Goal: Task Accomplishment & Management: Manage account settings

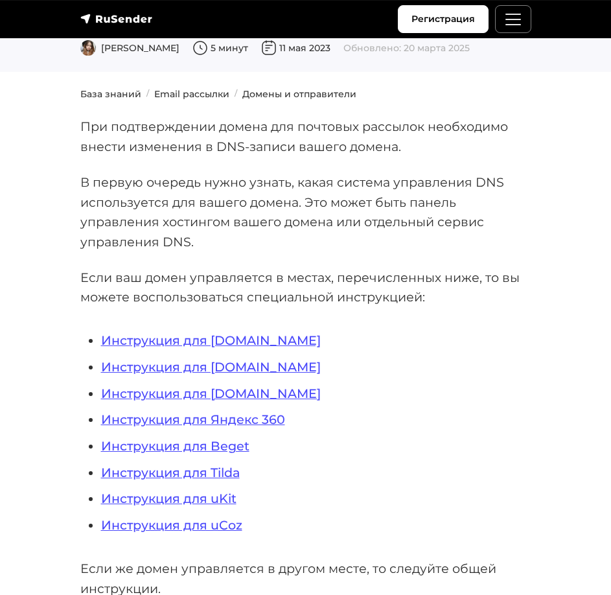
scroll to position [130, 0]
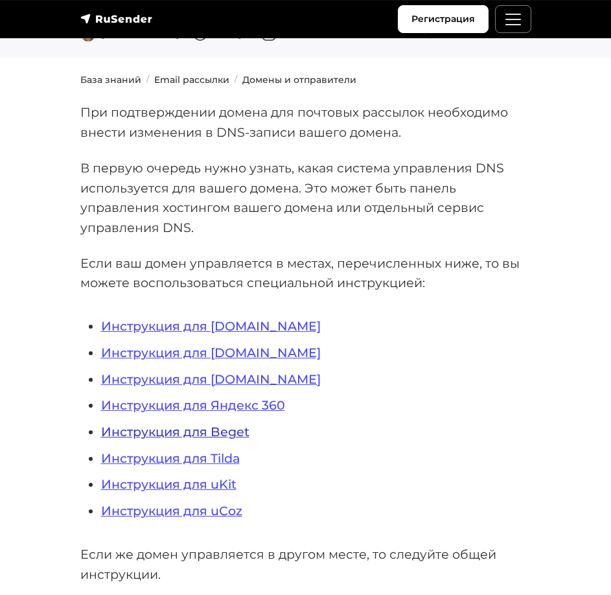
click at [209, 431] on link "Инструкция для Beget" at bounding box center [175, 432] width 148 height 16
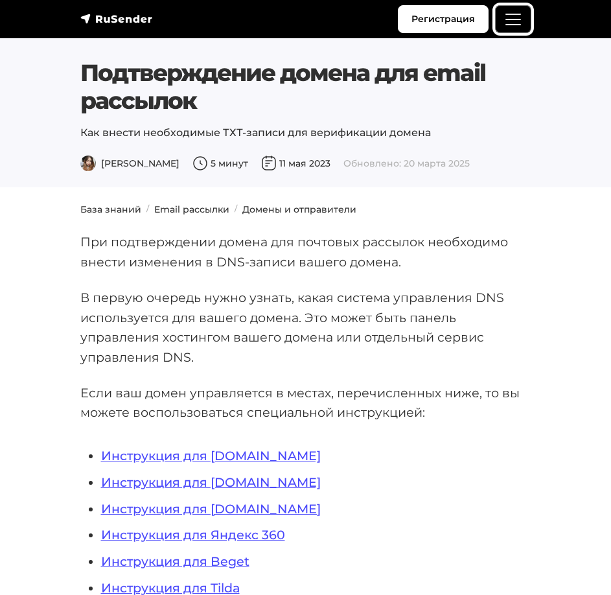
click at [503, 16] on span "Меню" at bounding box center [512, 19] width 19 height 19
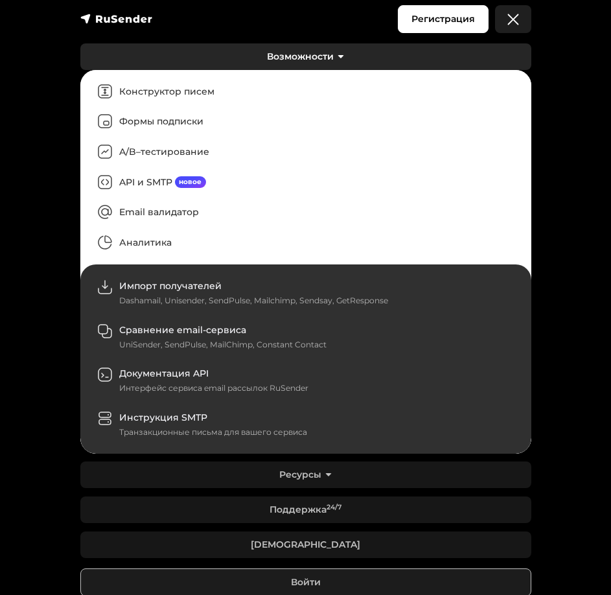
click at [347, 57] on link "Возможности" at bounding box center [305, 56] width 451 height 27
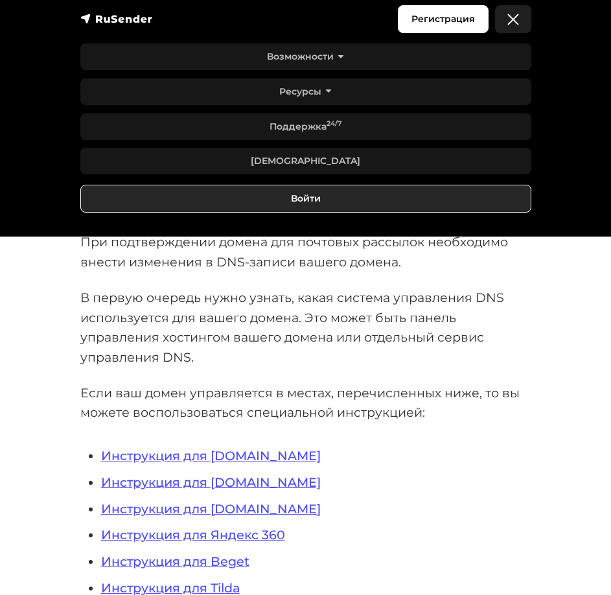
click at [314, 204] on link "Войти" at bounding box center [305, 199] width 451 height 28
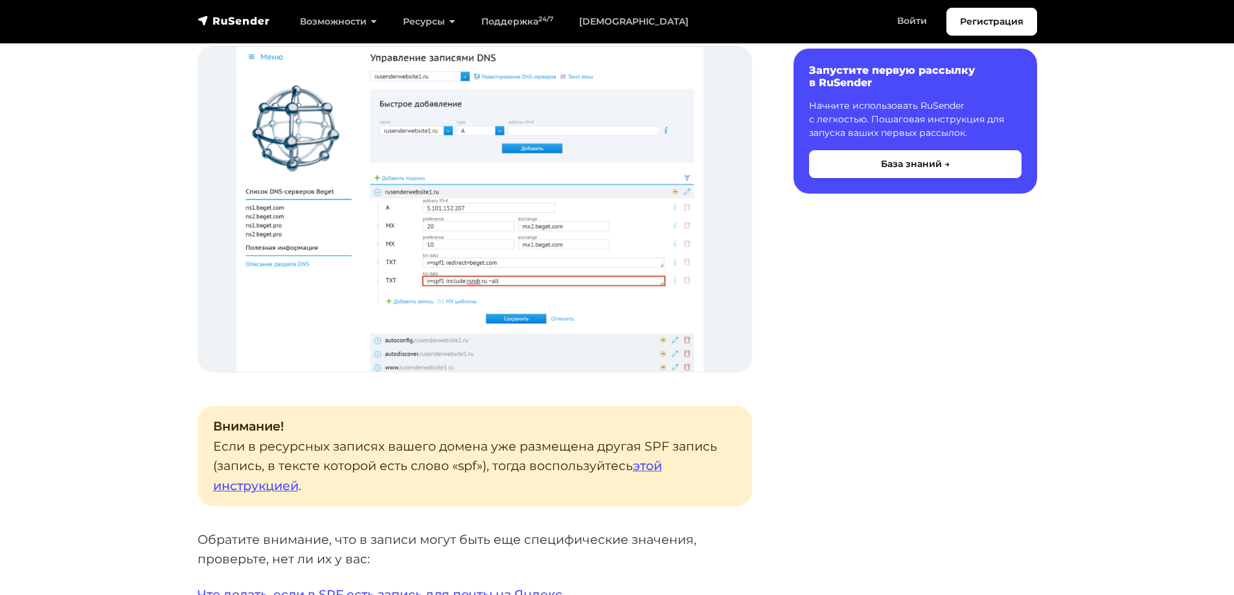
scroll to position [1555, 0]
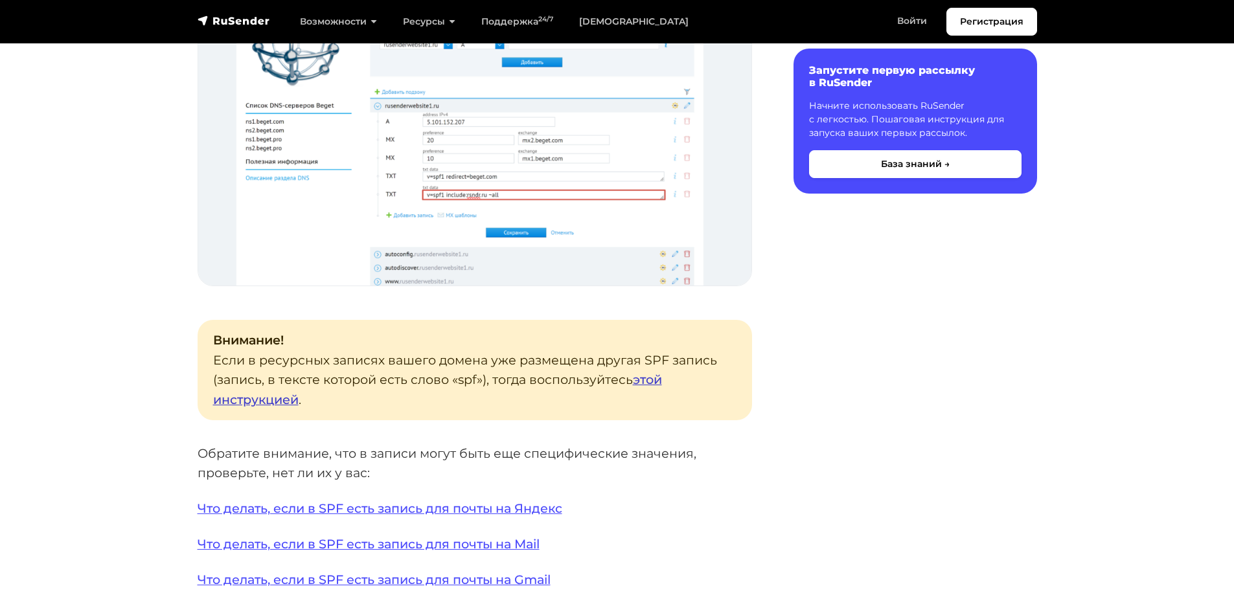
click at [610, 381] on link "этой инструкцией" at bounding box center [437, 390] width 449 height 36
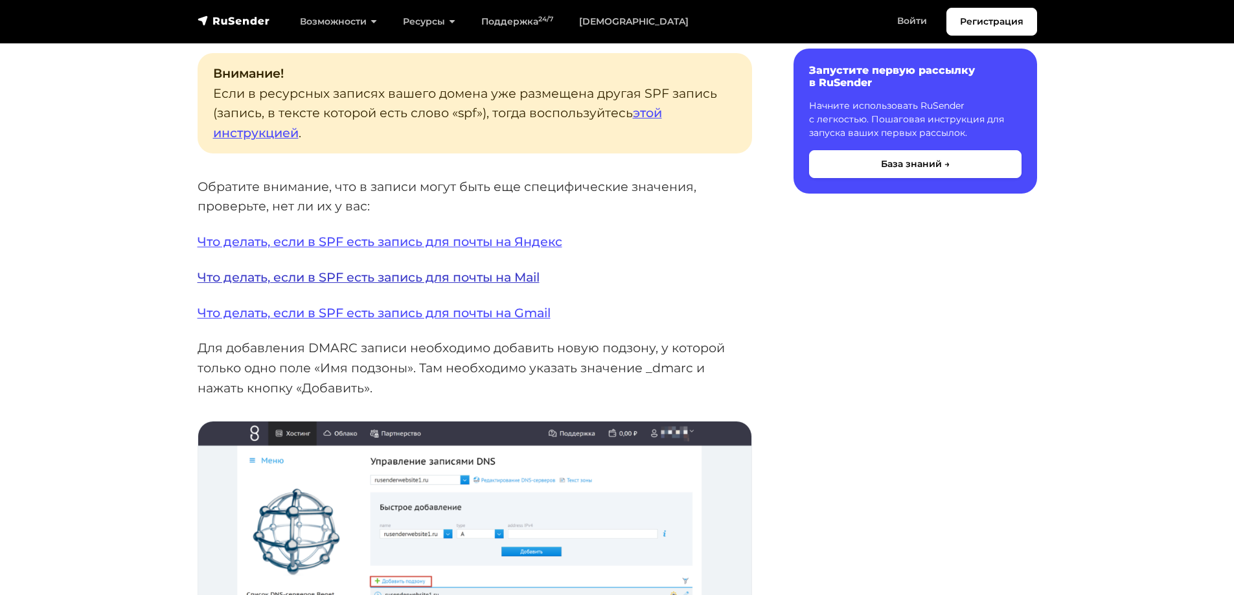
scroll to position [1814, 0]
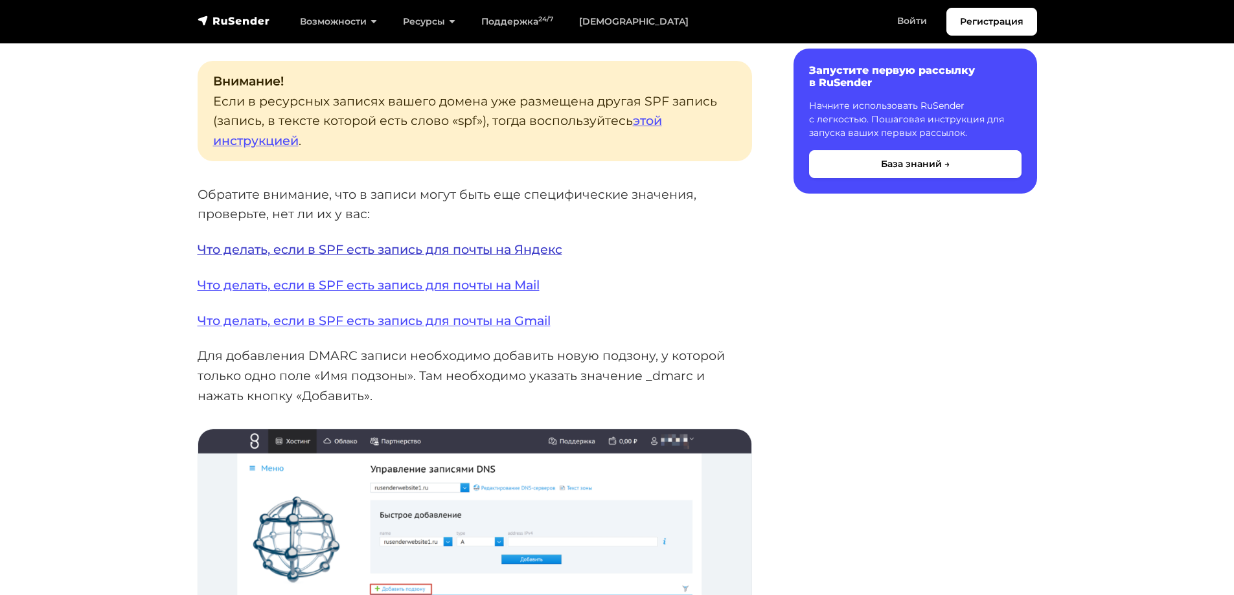
click at [356, 251] on link "Что делать, если в SPF есть запись для почты на Яндекс" at bounding box center [380, 250] width 365 height 16
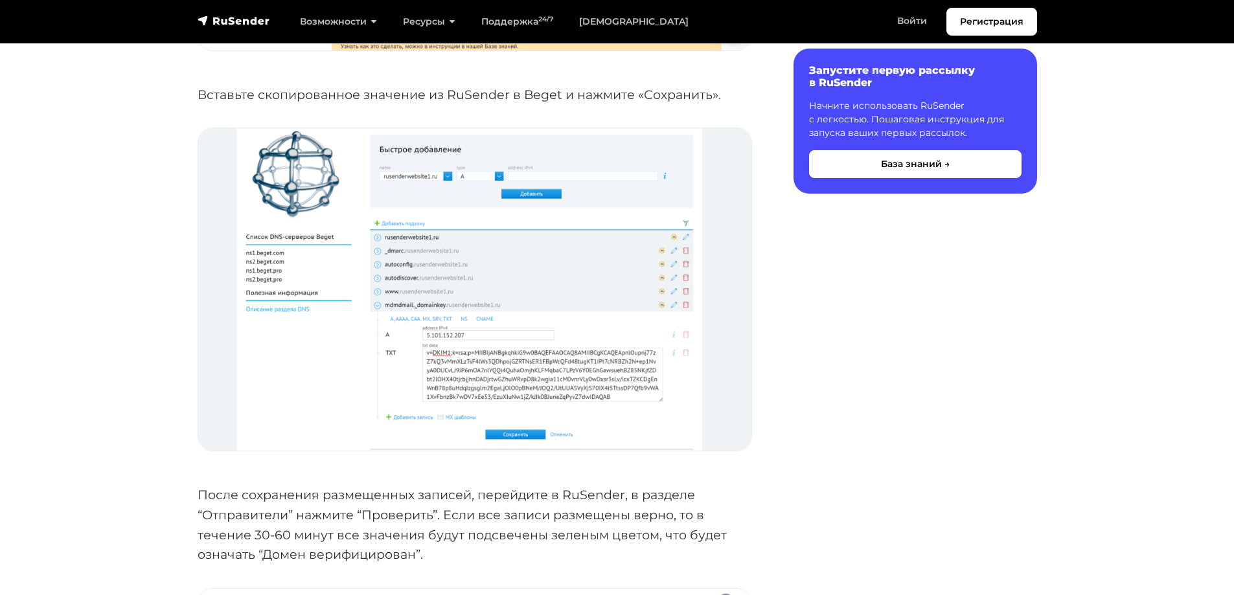
scroll to position [5507, 0]
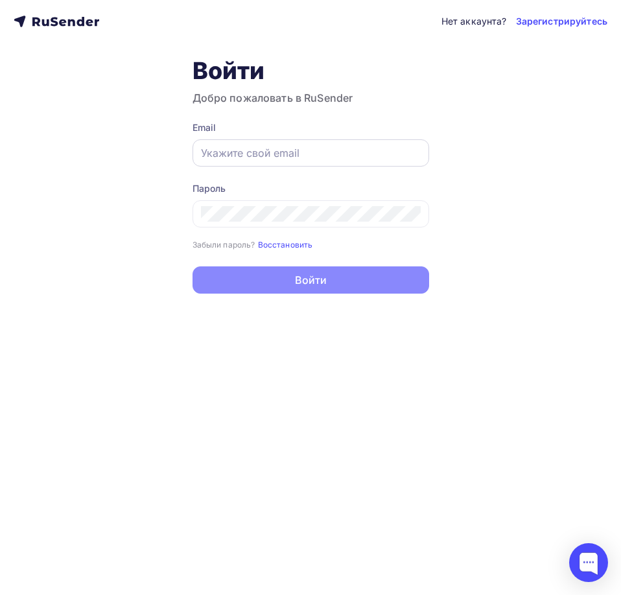
click at [308, 152] on input "text" at bounding box center [311, 153] width 220 height 16
paste input "[EMAIL_ADDRESS][DOMAIN_NAME]"
type input "info@topsegment.biz"
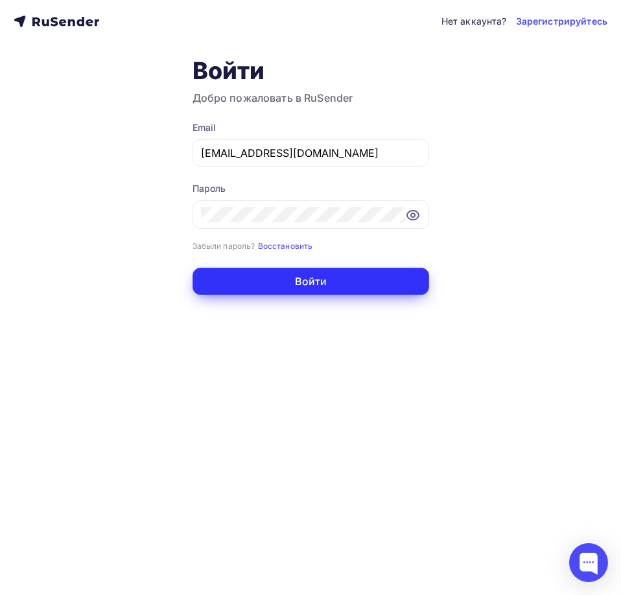
click at [290, 281] on button "Войти" at bounding box center [310, 281] width 236 height 27
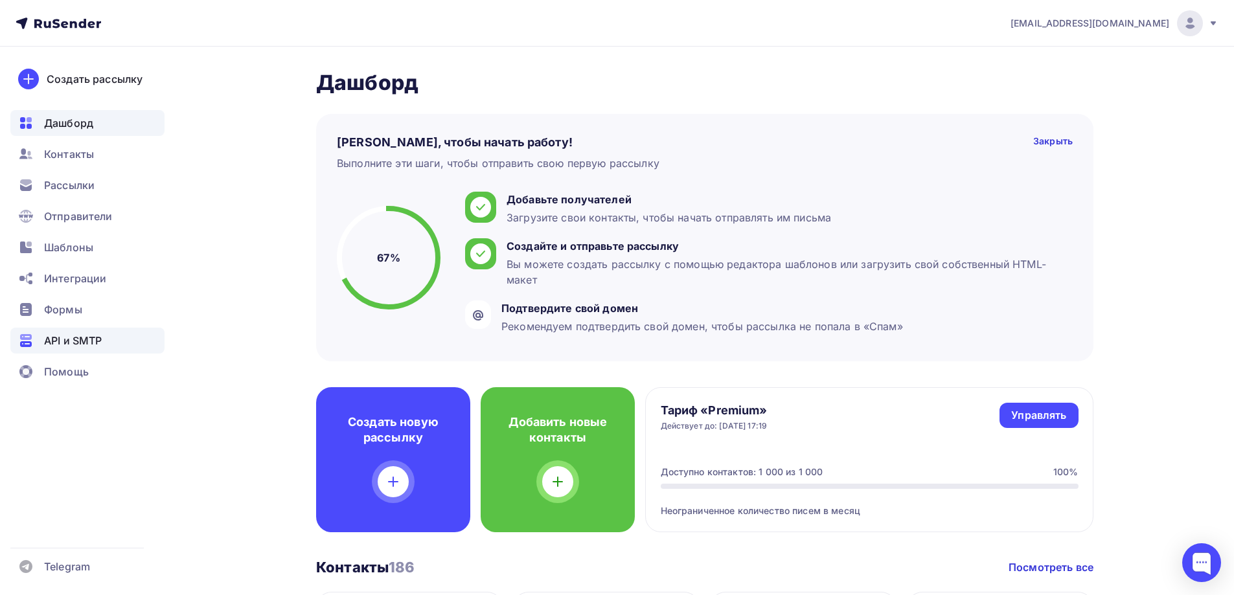
click at [71, 339] on span "API и SMTP" at bounding box center [73, 341] width 58 height 16
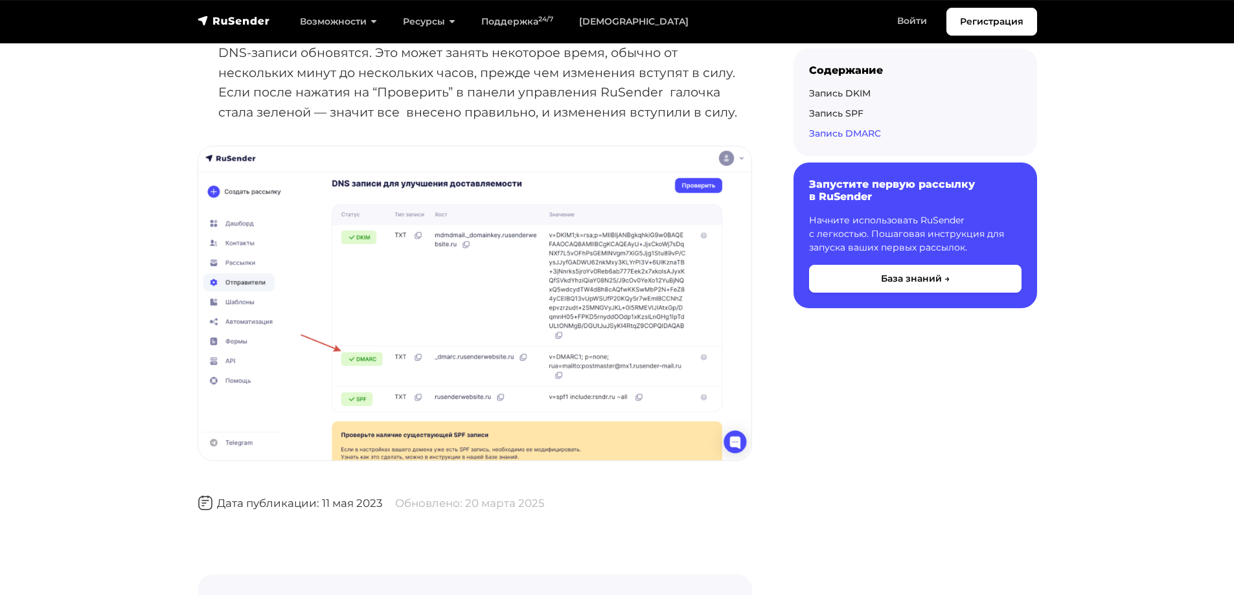
scroll to position [3920, 0]
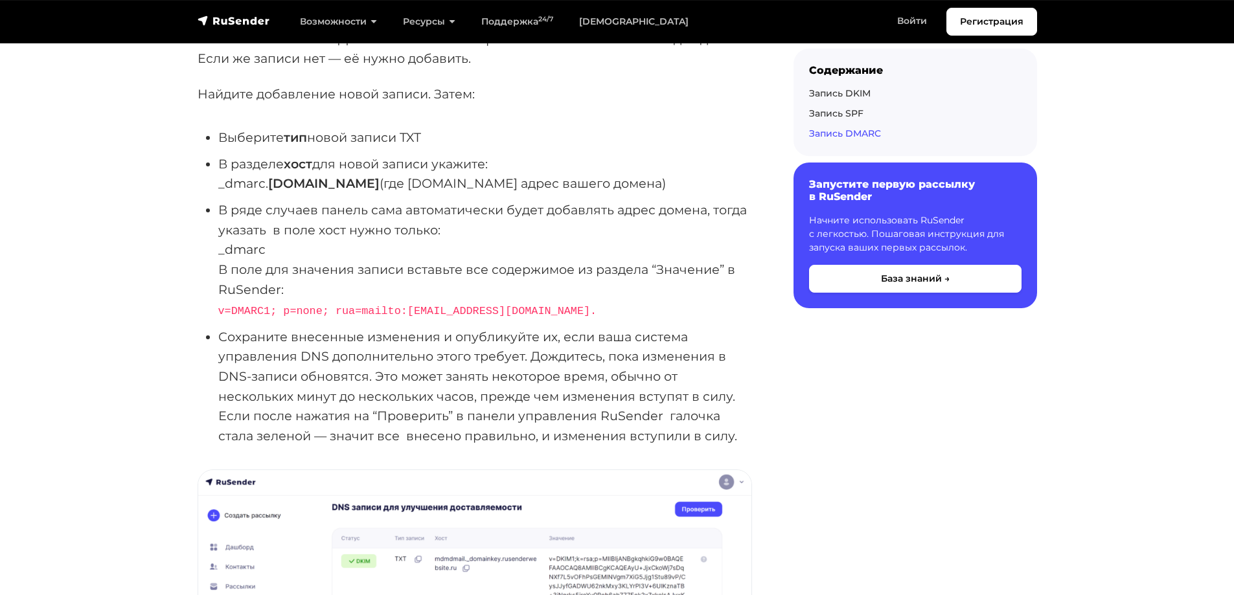
click at [438, 356] on li "Сохраните внесенные изменения и опубликуйте их, если ваша система управления DN…" at bounding box center [485, 386] width 534 height 119
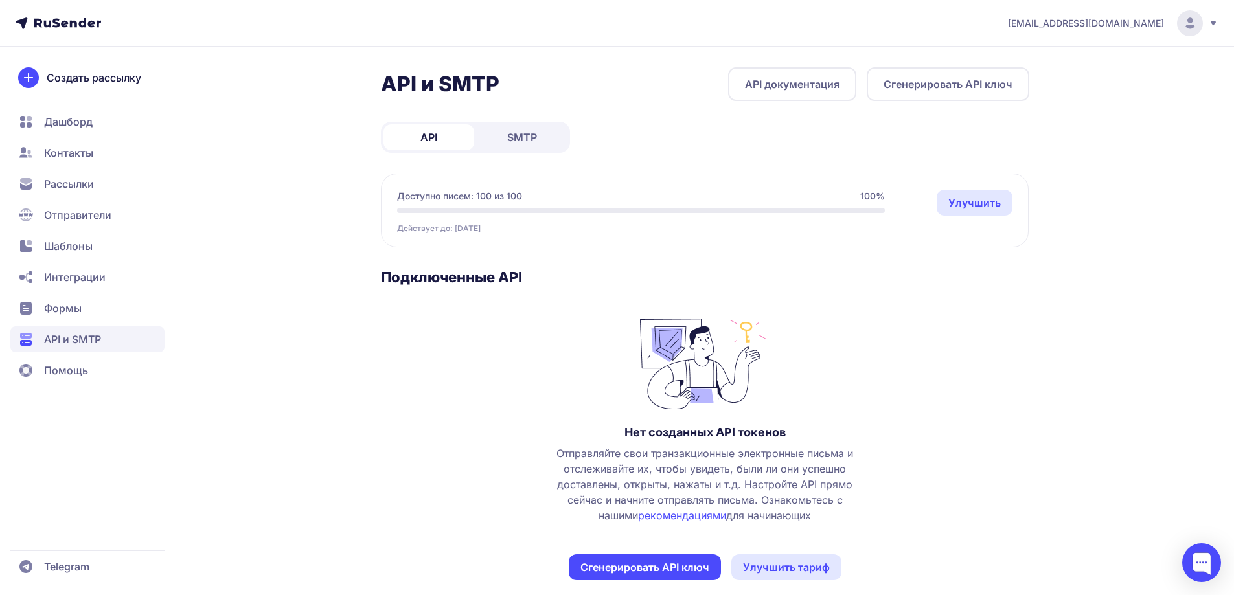
click at [56, 208] on span "Отправители" at bounding box center [77, 215] width 67 height 16
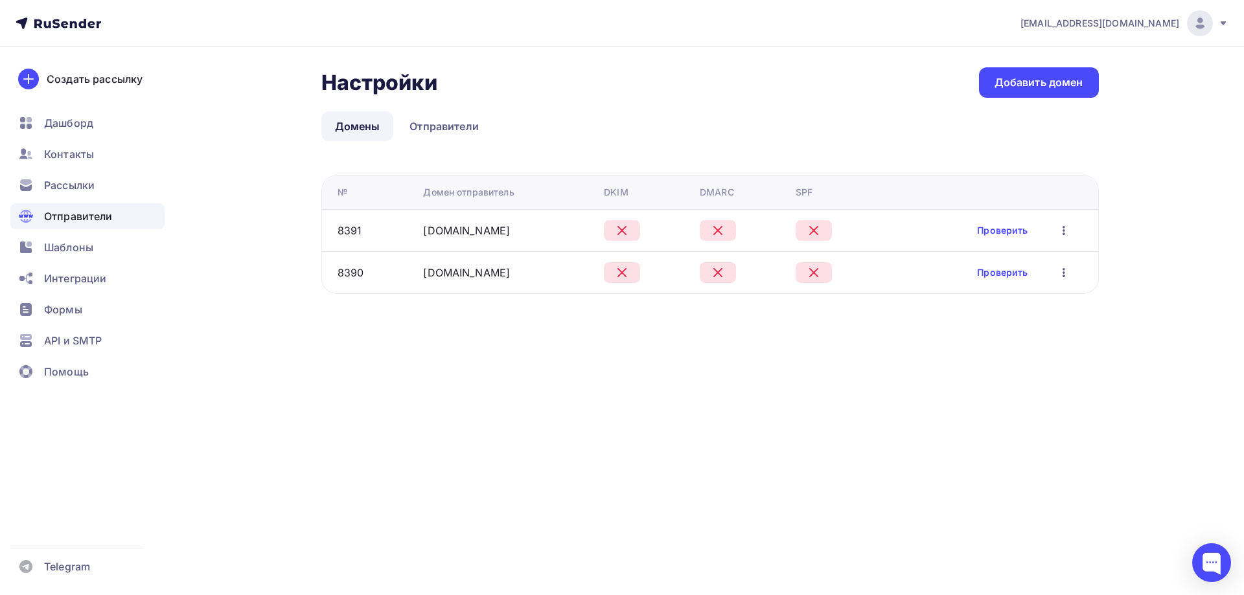
click at [1059, 229] on icon "button" at bounding box center [1064, 231] width 16 height 16
drag, startPoint x: 485, startPoint y: 354, endPoint x: 456, endPoint y: 319, distance: 45.5
click at [485, 354] on div "[EMAIL_ADDRESS][DOMAIN_NAME] Аккаунт Тарифы Выйти Создать рассылку [GEOGRAPHIC_…" at bounding box center [622, 297] width 1244 height 595
click at [1067, 227] on icon "button" at bounding box center [1064, 231] width 16 height 16
click at [1018, 263] on div "Редактировать" at bounding box center [1002, 265] width 124 height 16
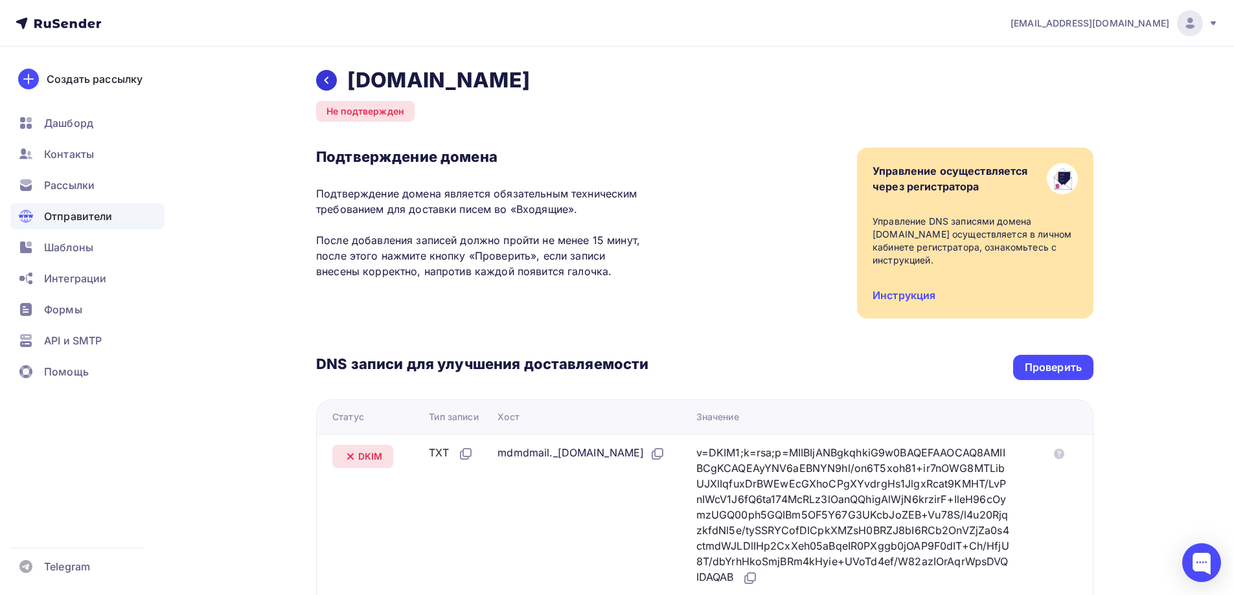
click at [327, 76] on icon at bounding box center [326, 80] width 10 height 10
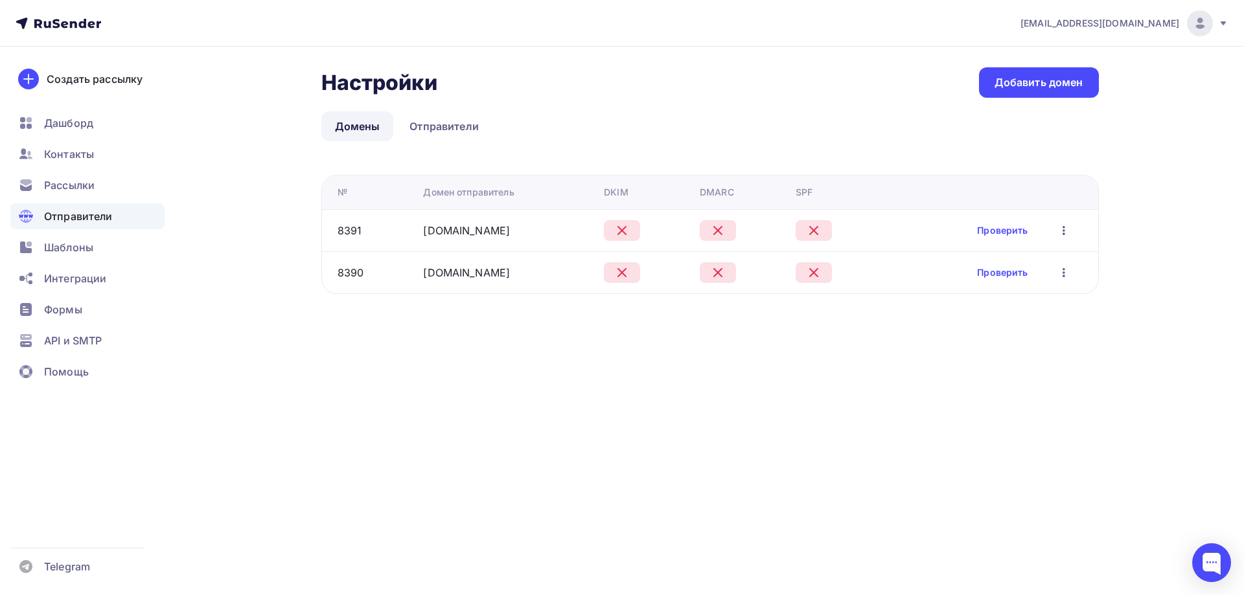
click at [1060, 273] on icon "button" at bounding box center [1064, 273] width 16 height 16
drag, startPoint x: 1021, startPoint y: 304, endPoint x: 981, endPoint y: 304, distance: 40.2
click at [1020, 304] on div "Редактировать" at bounding box center [1002, 307] width 124 height 16
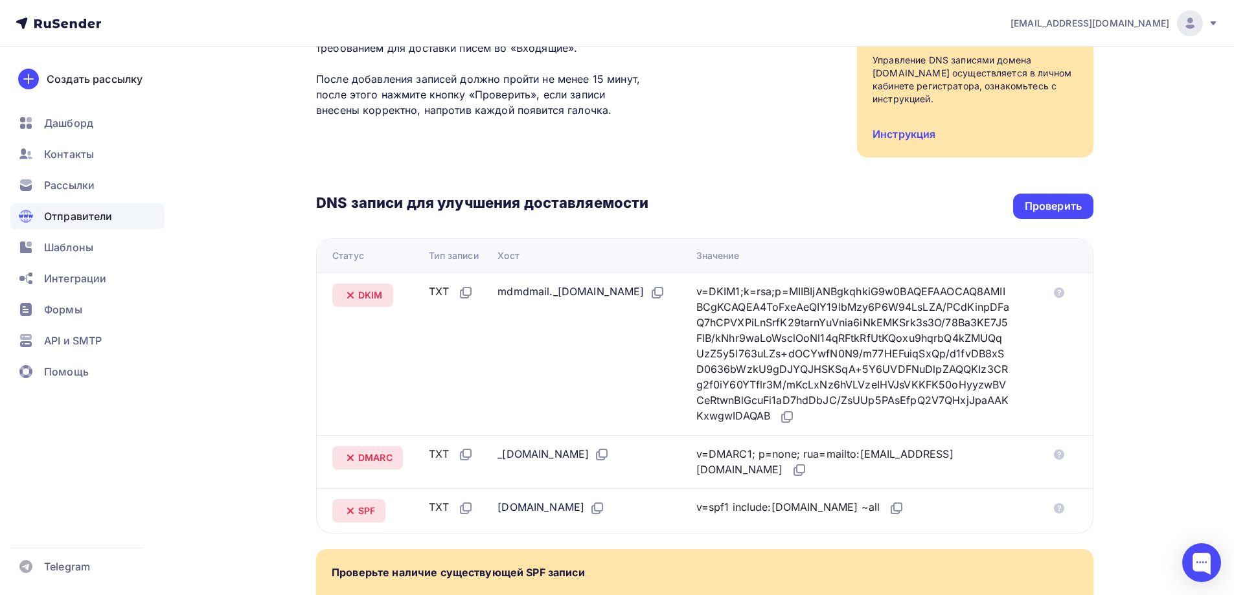
scroll to position [194, 0]
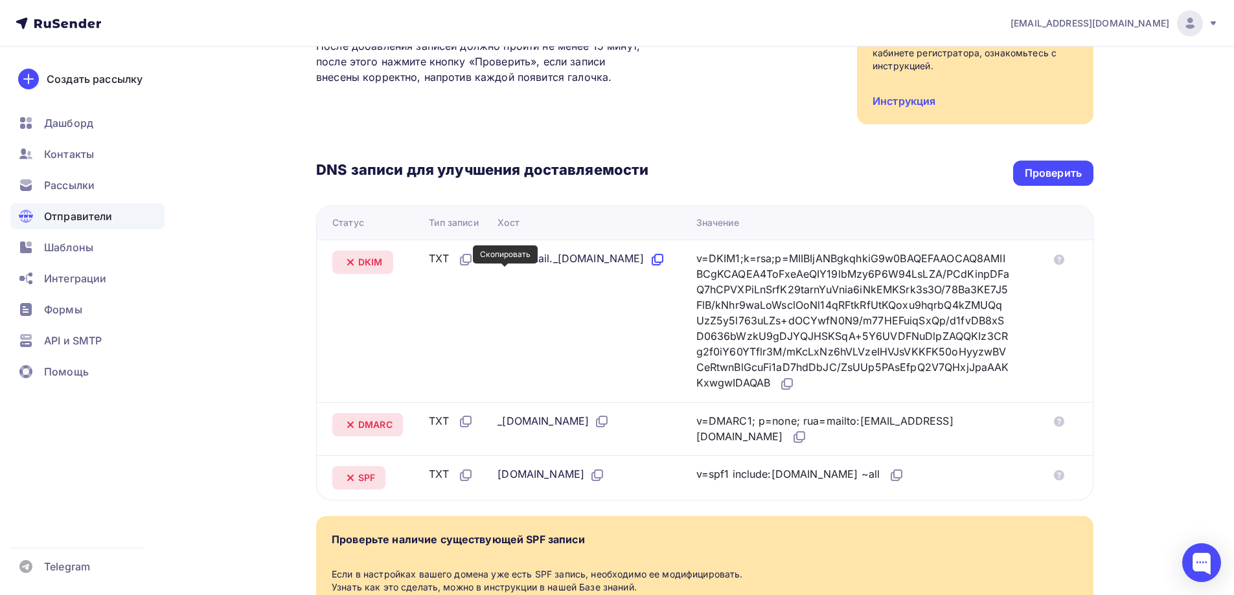
click at [650, 268] on icon at bounding box center [658, 260] width 16 height 16
click at [795, 380] on icon at bounding box center [787, 384] width 16 height 16
drag, startPoint x: 492, startPoint y: 422, endPoint x: 528, endPoint y: 420, distance: 36.3
click at [528, 420] on td "_dmarc.topsegment.biz" at bounding box center [591, 429] width 198 height 54
copy div "_dmarc"
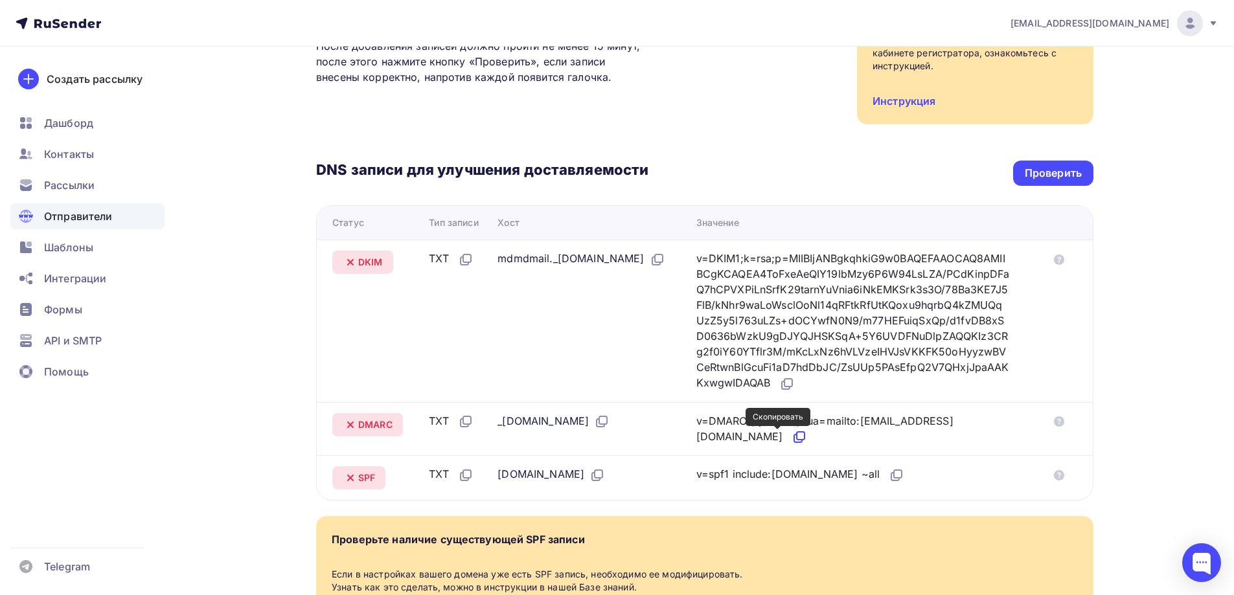
click at [792, 441] on icon at bounding box center [800, 438] width 16 height 16
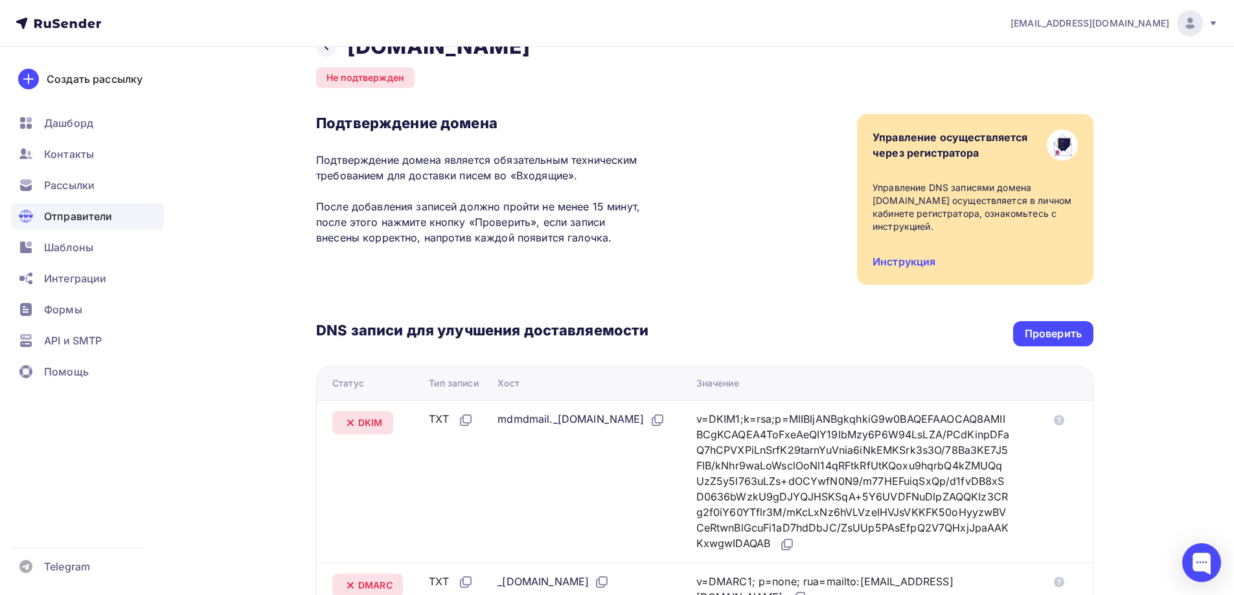
scroll to position [0, 0]
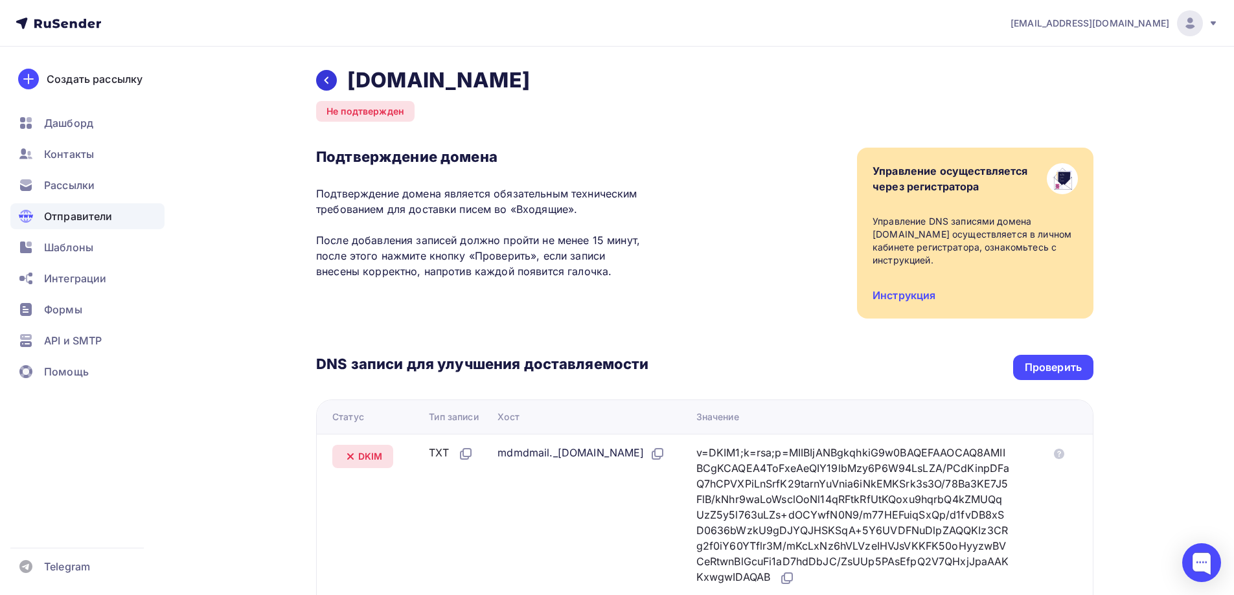
click at [328, 84] on icon at bounding box center [326, 80] width 10 height 10
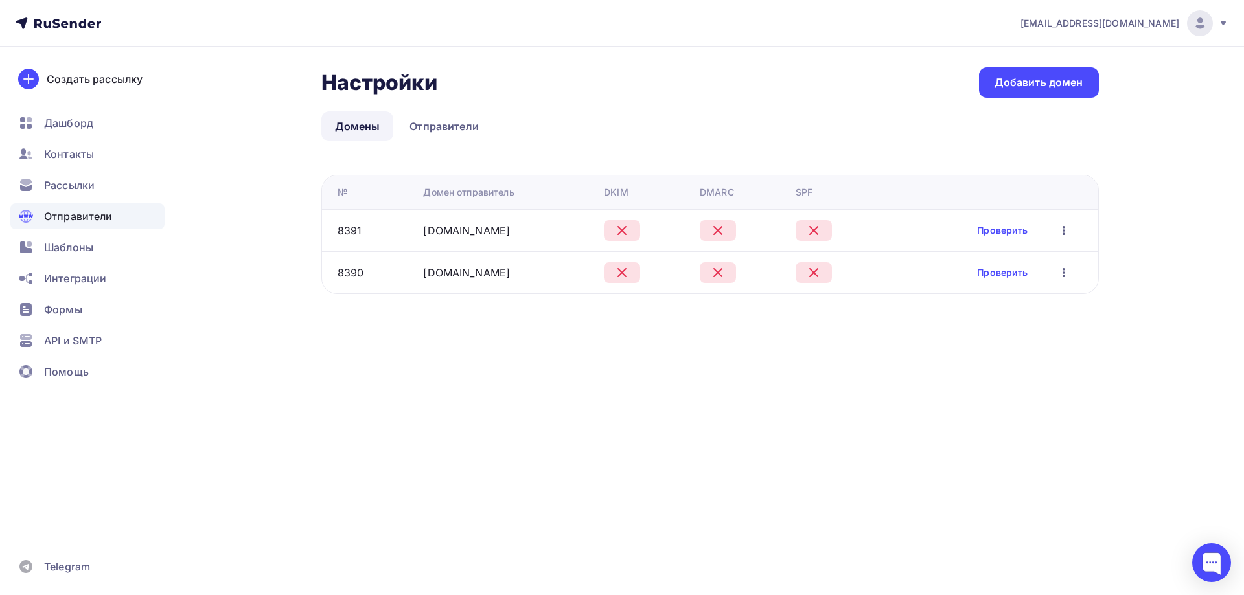
drag, startPoint x: 514, startPoint y: 229, endPoint x: 420, endPoint y: 229, distance: 93.3
click at [420, 229] on td "di-topsegment.ru" at bounding box center [508, 230] width 181 height 42
copy link "di-topsegment.ru"
click at [1004, 273] on link "Проверить" at bounding box center [1002, 272] width 51 height 13
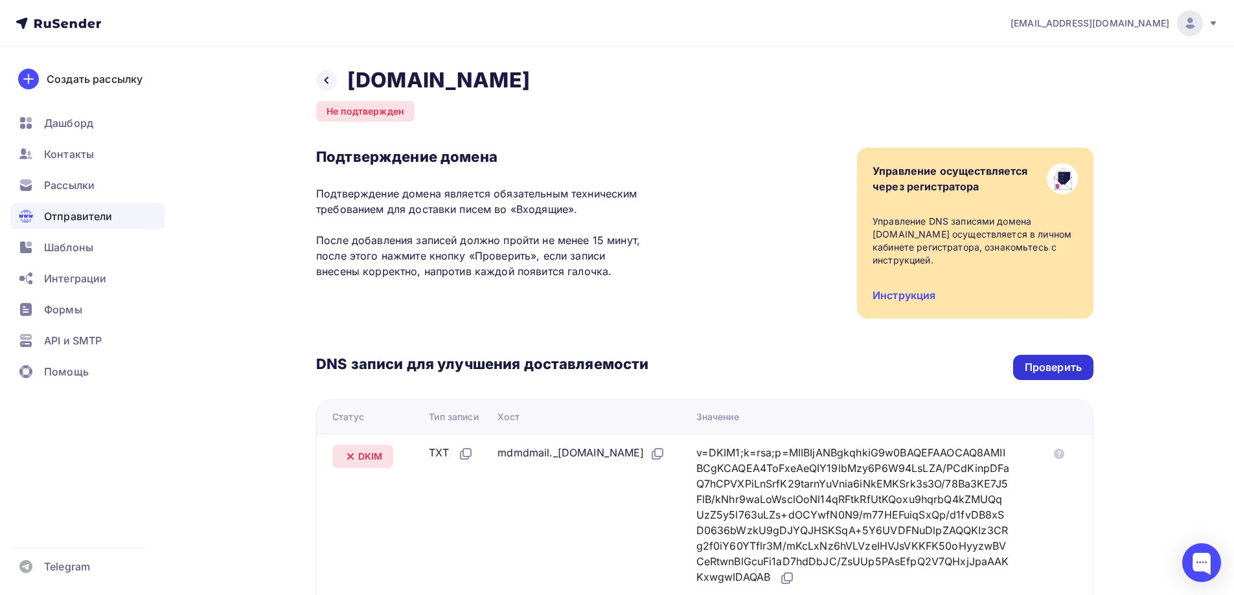
click at [1058, 372] on div "Проверить" at bounding box center [1053, 367] width 57 height 15
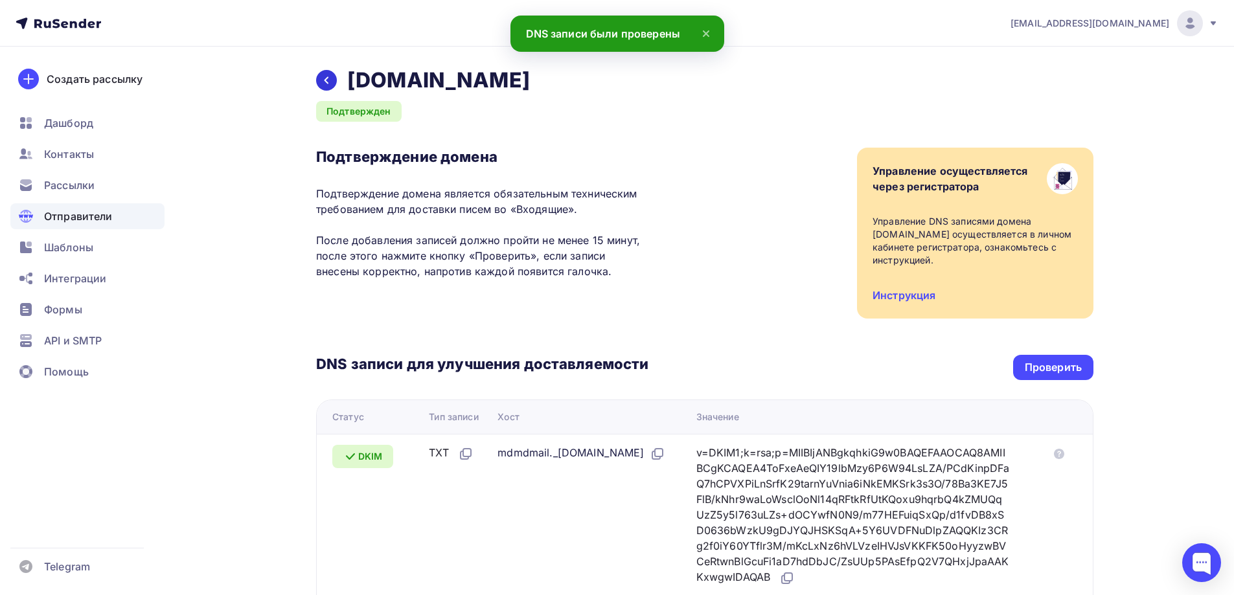
click at [327, 82] on div at bounding box center [326, 80] width 21 height 21
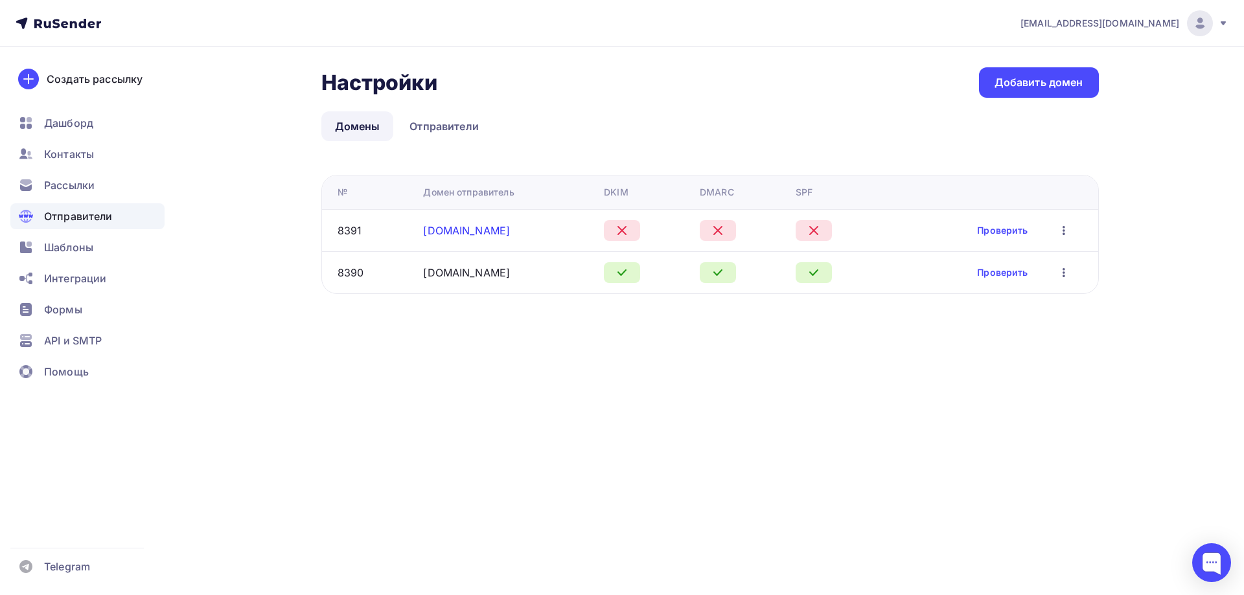
drag, startPoint x: 490, startPoint y: 228, endPoint x: 424, endPoint y: 226, distance: 66.1
click at [424, 226] on div "di-topsegment.ru" at bounding box center [508, 231] width 170 height 16
copy link "di-topsegment.ru"
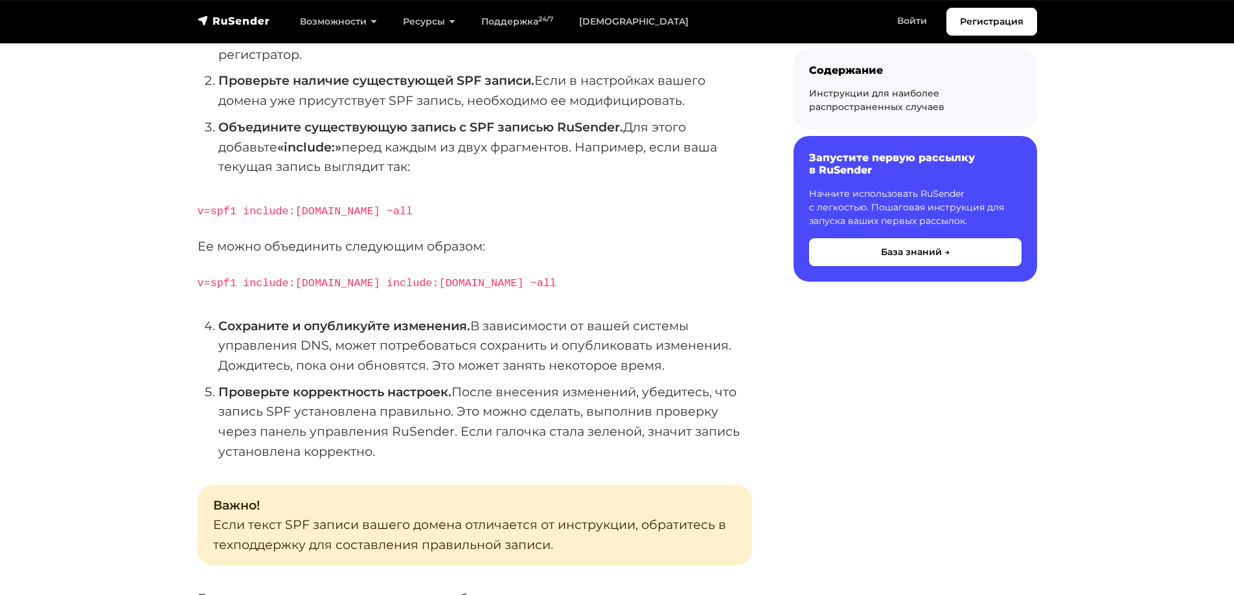
scroll to position [389, 0]
drag, startPoint x: 239, startPoint y: 259, endPoint x: 338, endPoint y: 263, distance: 98.5
click at [338, 275] on code "v=spf1 include:[DOMAIN_NAME] include:[DOMAIN_NAME] ~all" at bounding box center [377, 281] width 359 height 12
copy code "include:[DOMAIN_NAME]"
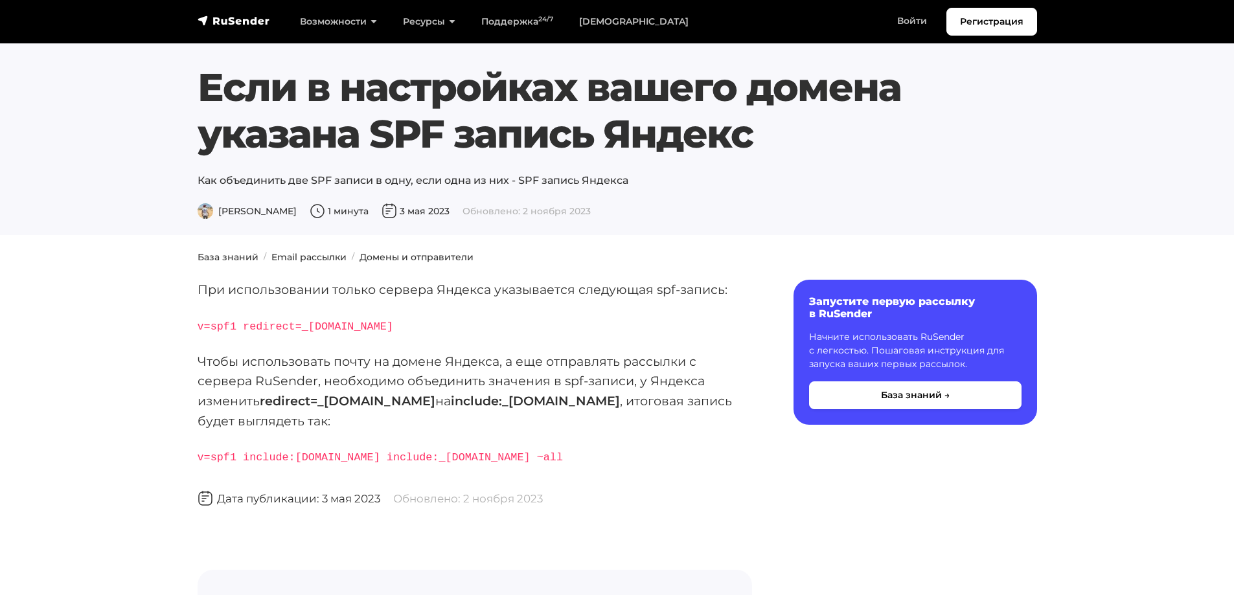
click at [486, 343] on div "При использовании только сервера Яндекса указывается следующая spf-запись: v=sp…" at bounding box center [475, 509] width 555 height 459
click at [446, 360] on p "Чтобы использовать почту на домене Яндекса, а еще отправлять рассылки с сервера…" at bounding box center [475, 392] width 555 height 80
